Goal: Information Seeking & Learning: Learn about a topic

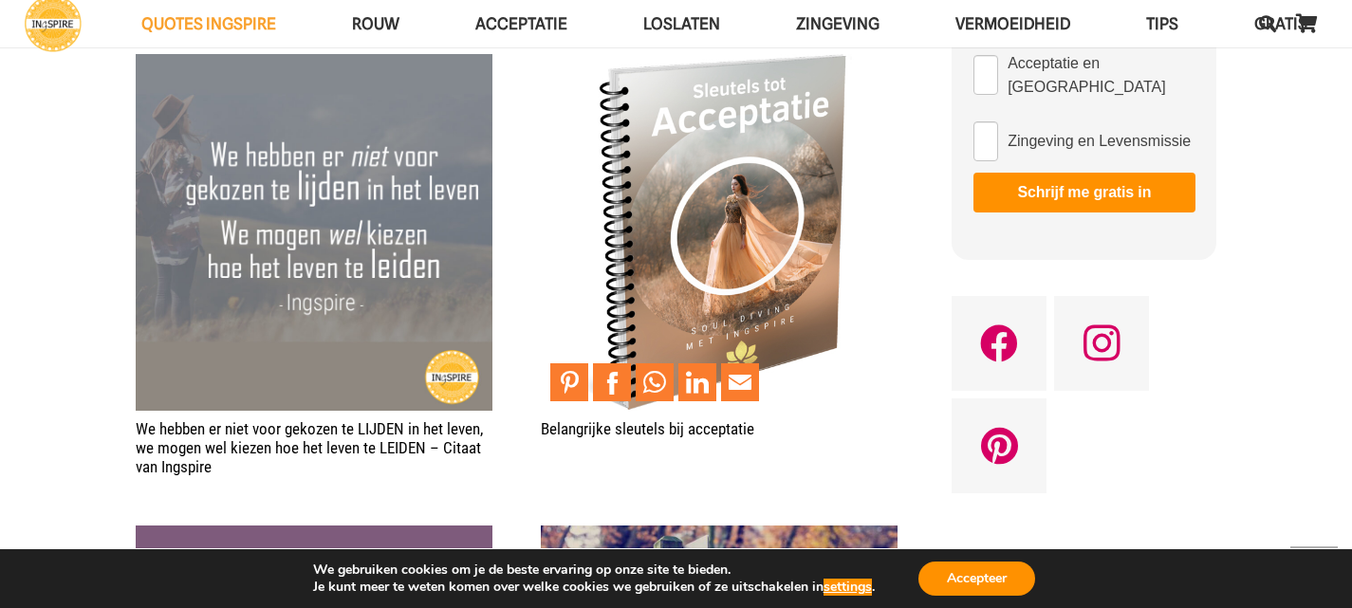
scroll to position [1328, 0]
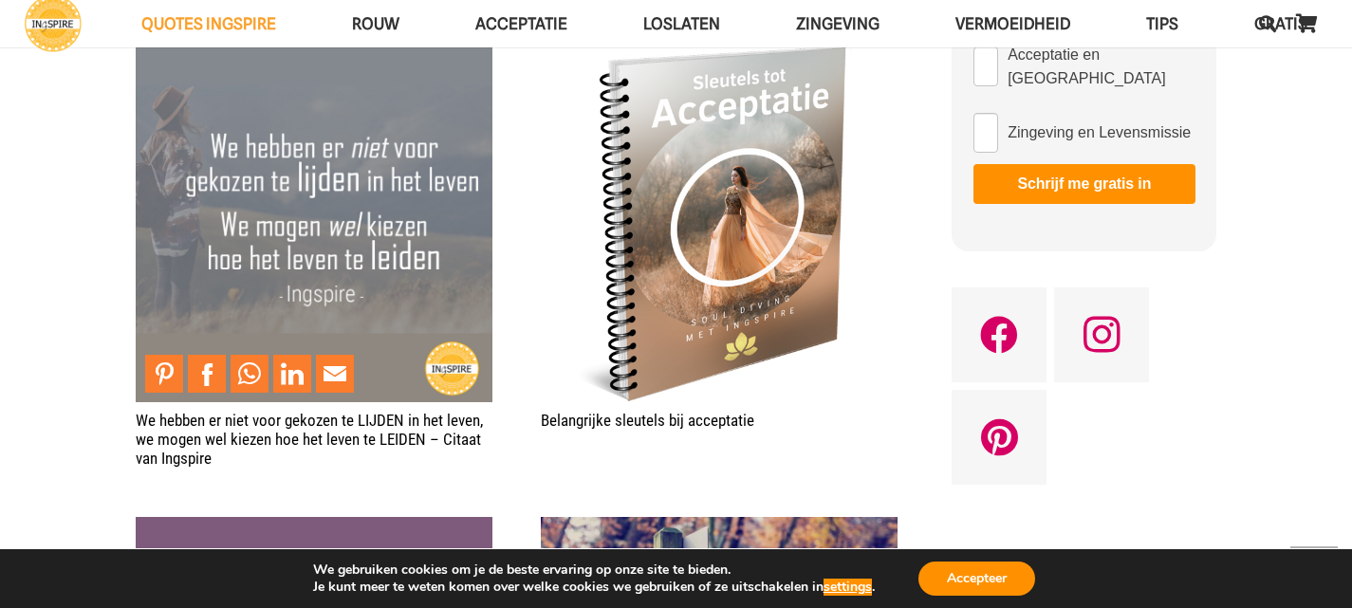
click at [431, 178] on img "We hebben er niet voor gekozen te LIJDEN in het leven, we mogen wel kiezen hoe …" at bounding box center [314, 224] width 357 height 357
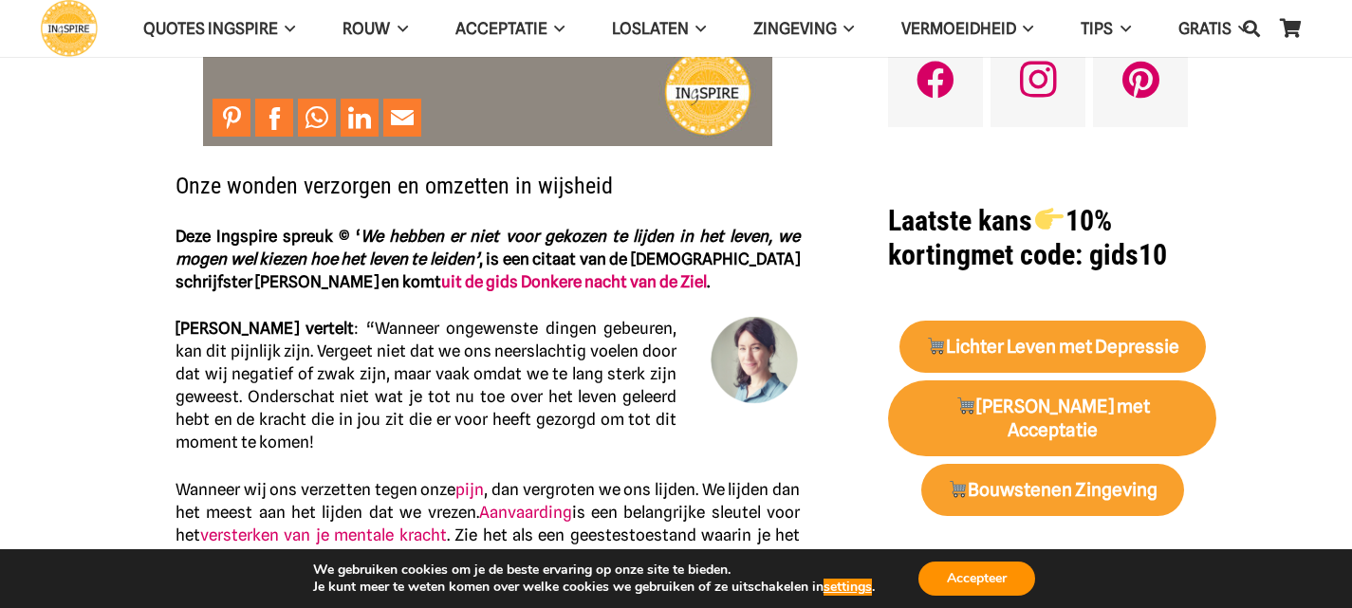
scroll to position [664, 0]
